Goal: Browse casually: Explore the website without a specific task or goal

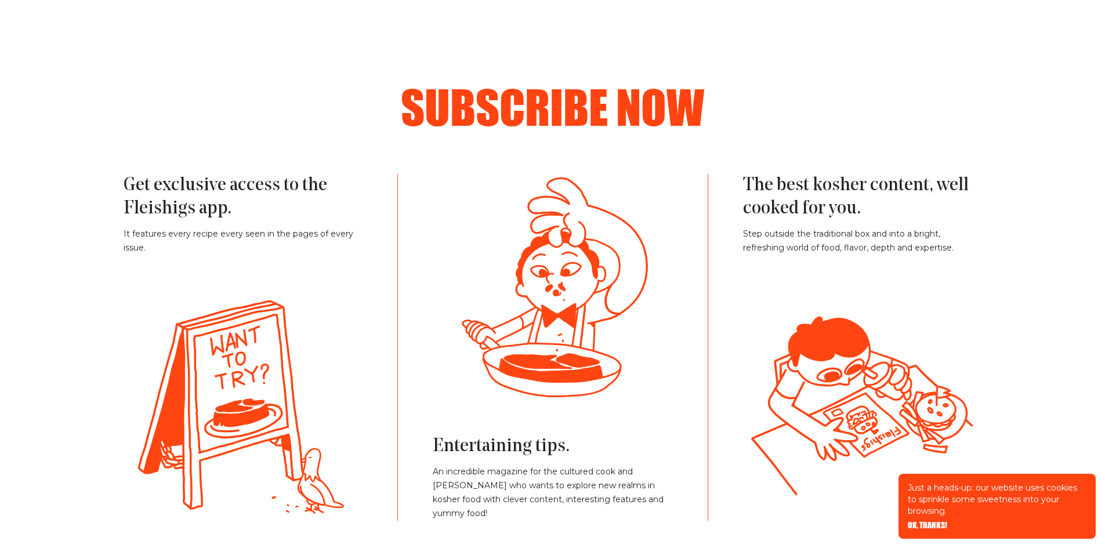
scroll to position [2610, 0]
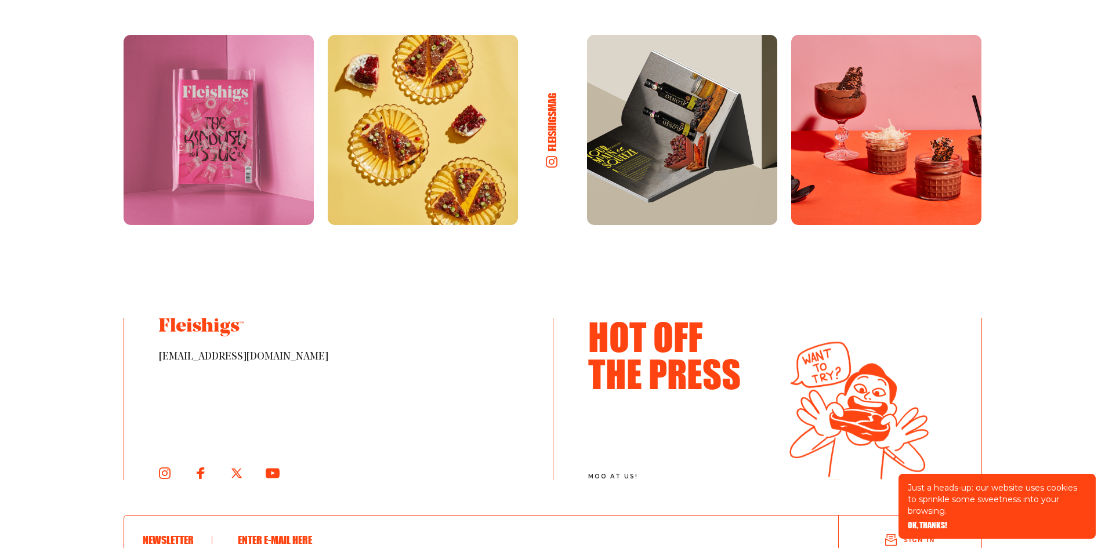
scroll to position [6069, 0]
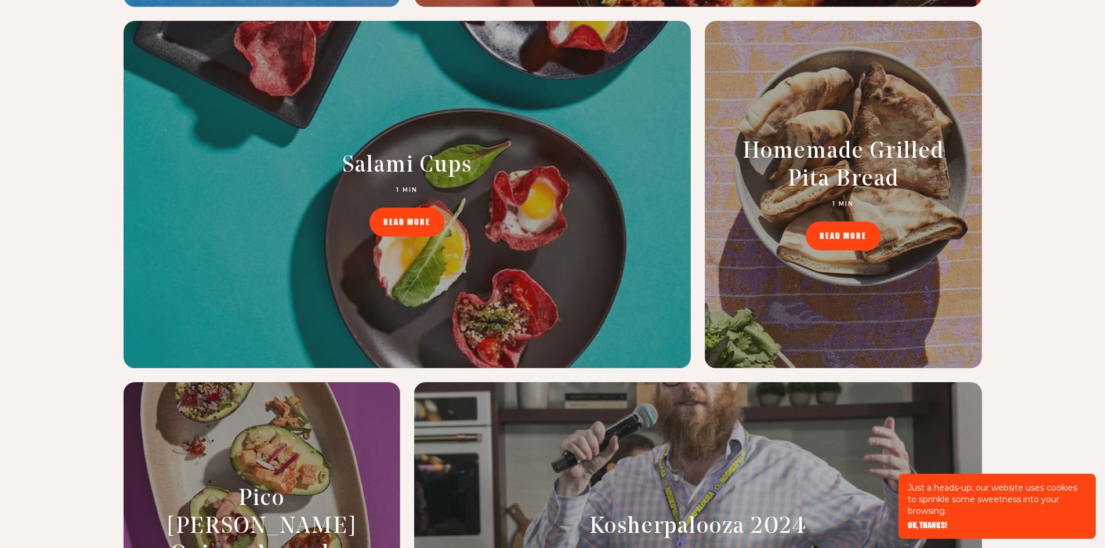
scroll to position [4855, 0]
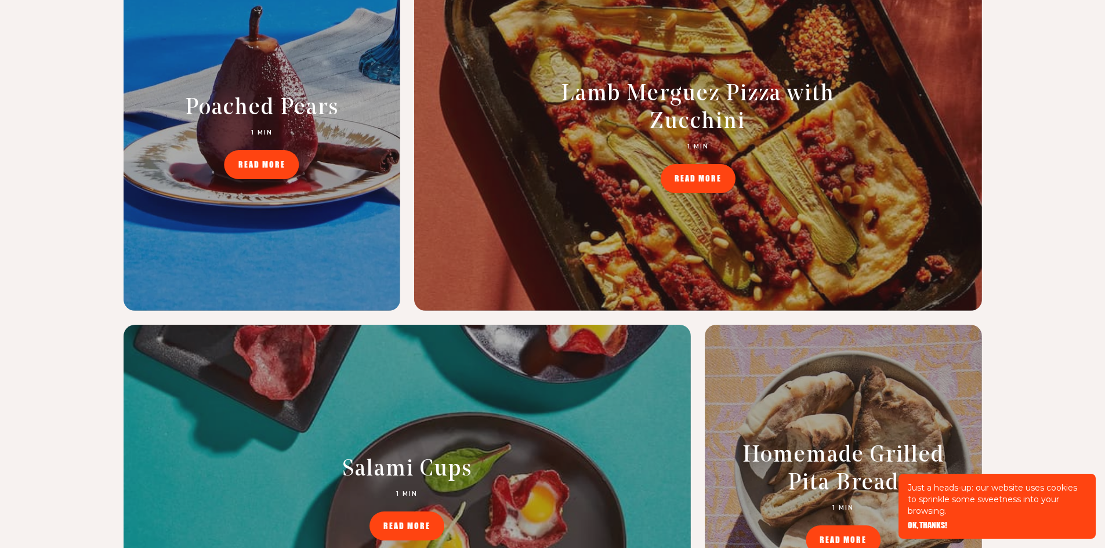
drag, startPoint x: 1099, startPoint y: 382, endPoint x: 1097, endPoint y: 349, distance: 33.1
click at [1097, 349] on div "blog and events I said hey: what's going on. Easy Poached Pears 1 MIN READ MORE…" at bounding box center [552, 500] width 1105 height 1484
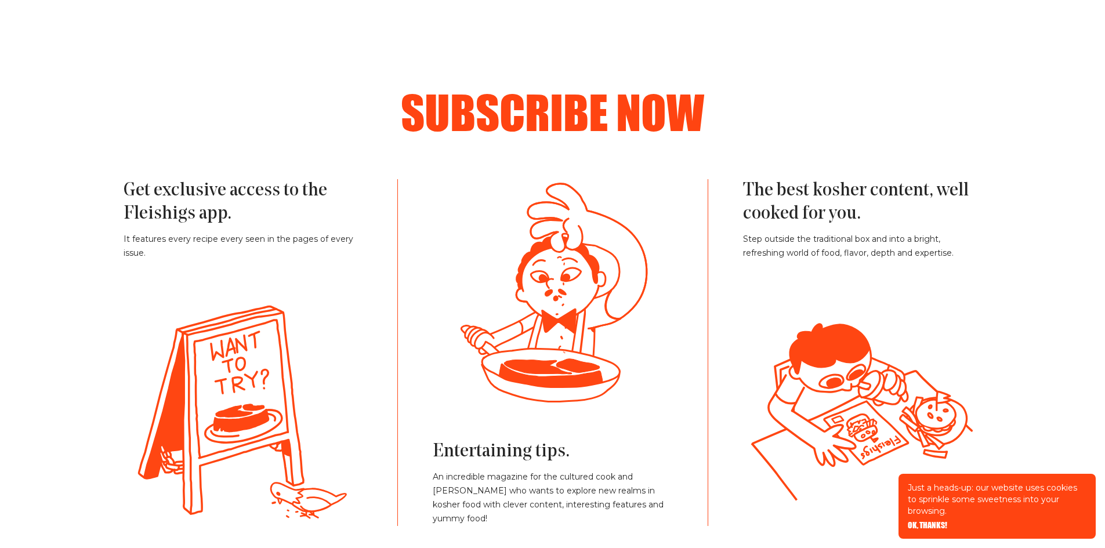
scroll to position [2709, 0]
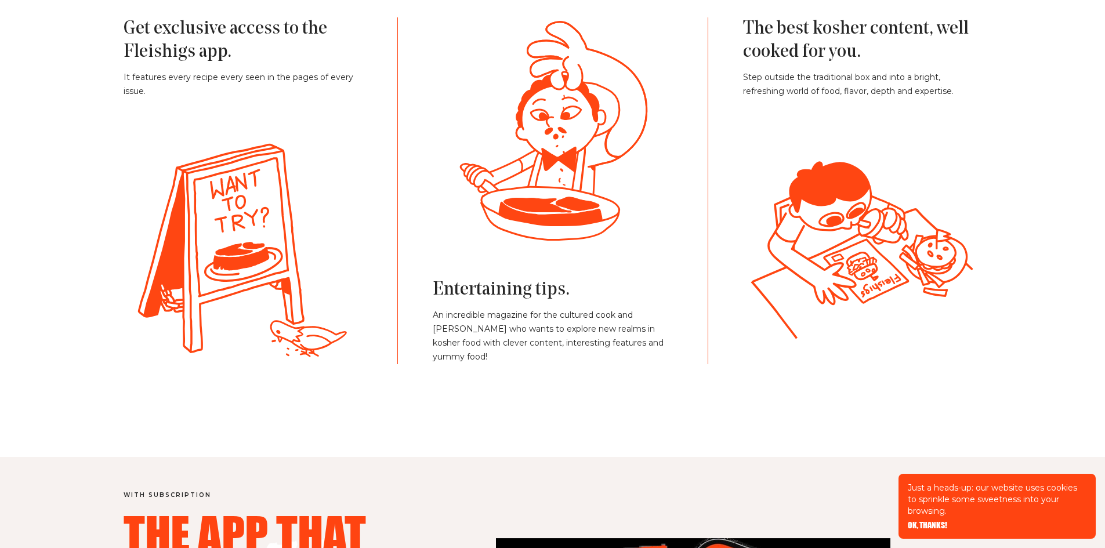
scroll to position [2709, 0]
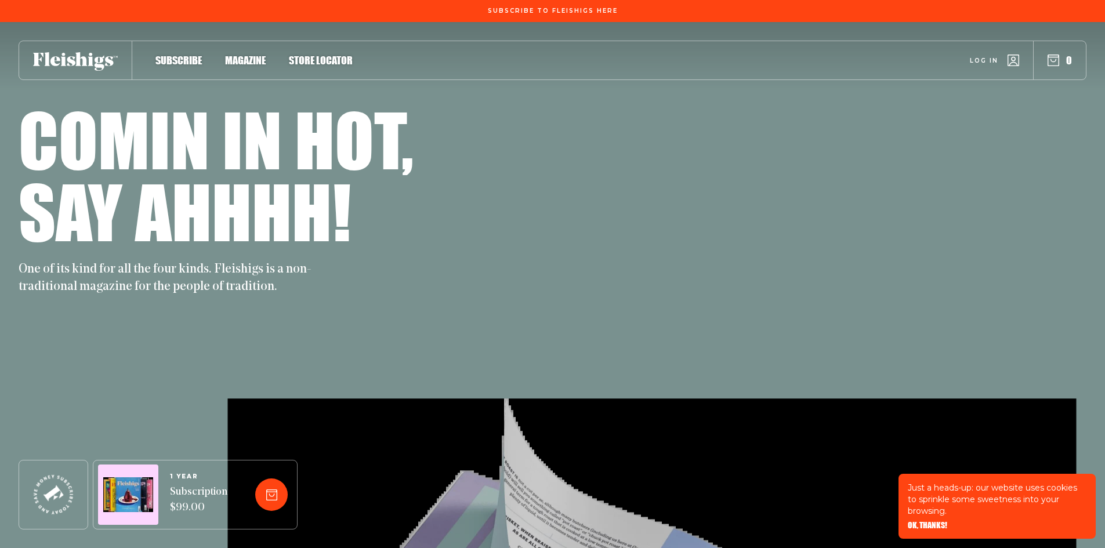
scroll to position [2709, 0]
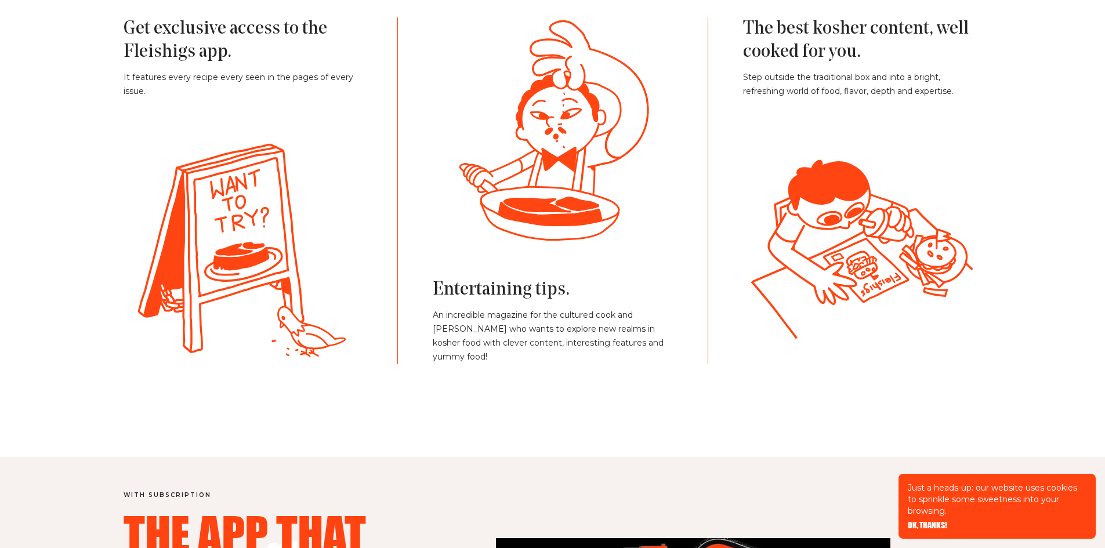
scroll to position [2709, 0]
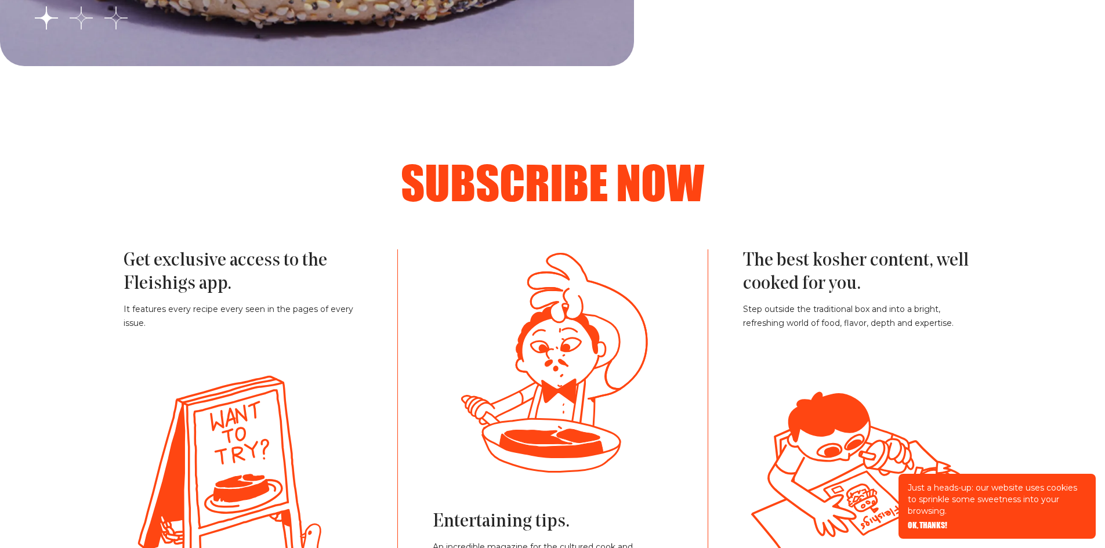
scroll to position [2593, 0]
